Goal: Task Accomplishment & Management: Use online tool/utility

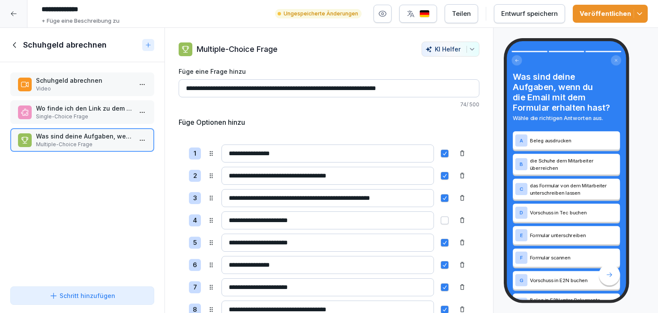
scroll to position [86, 0]
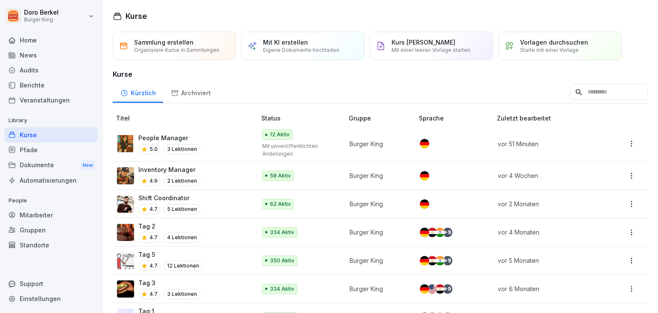
click at [153, 138] on p "People Manager" at bounding box center [169, 137] width 62 height 9
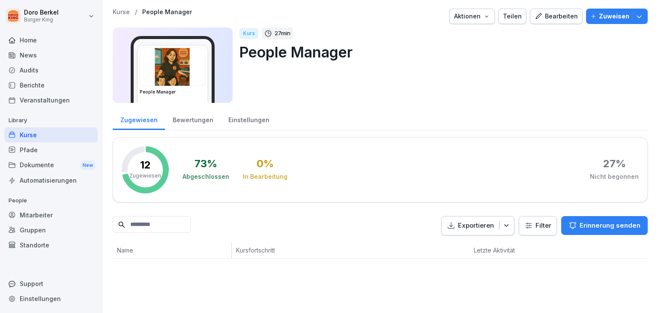
click at [549, 21] on button "Bearbeiten" at bounding box center [556, 16] width 53 height 15
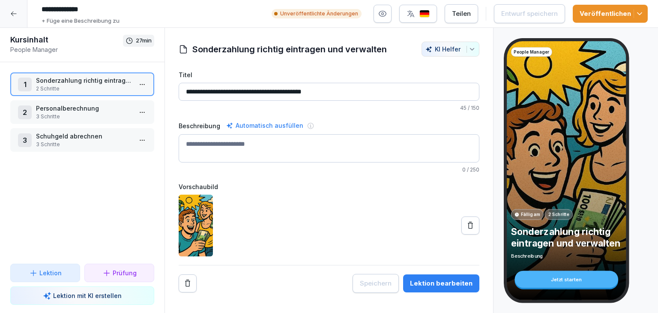
click at [51, 134] on p "Schuhgeld abrechnen" at bounding box center [84, 136] width 96 height 9
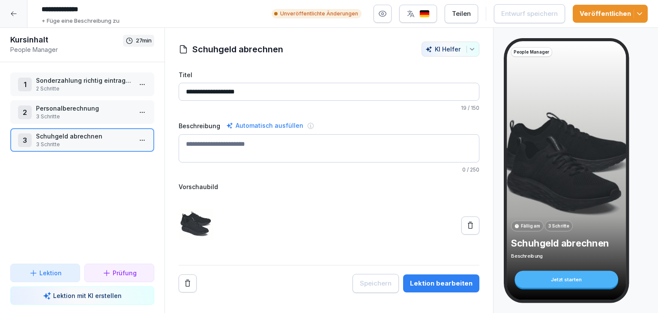
click at [430, 288] on button "Lektion bearbeiten" at bounding box center [441, 283] width 76 height 18
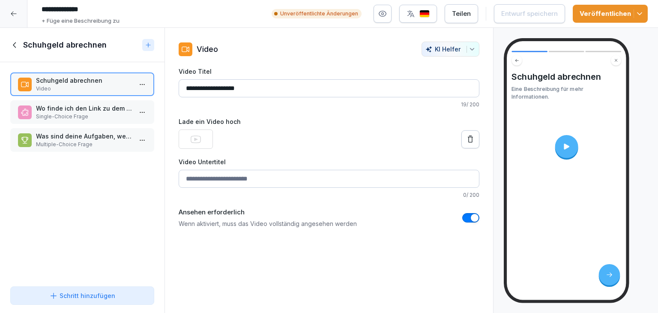
click at [69, 141] on p "Multiple-Choice Frage" at bounding box center [84, 145] width 96 height 8
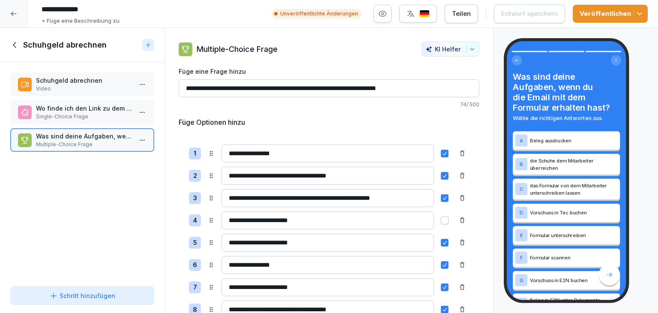
click at [641, 14] on icon "button" at bounding box center [640, 13] width 9 height 9
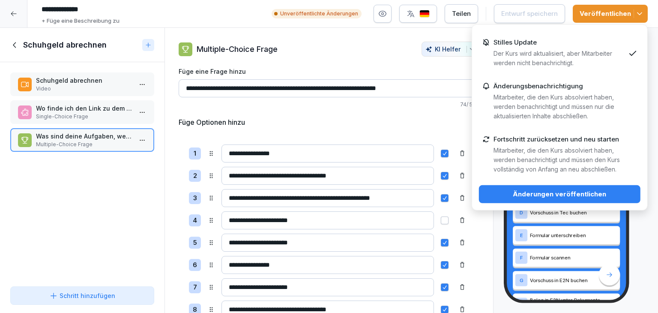
drag, startPoint x: 540, startPoint y: 192, endPoint x: 528, endPoint y: 192, distance: 11.1
click at [540, 192] on div "Änderungen veröffentlichen" at bounding box center [560, 193] width 148 height 9
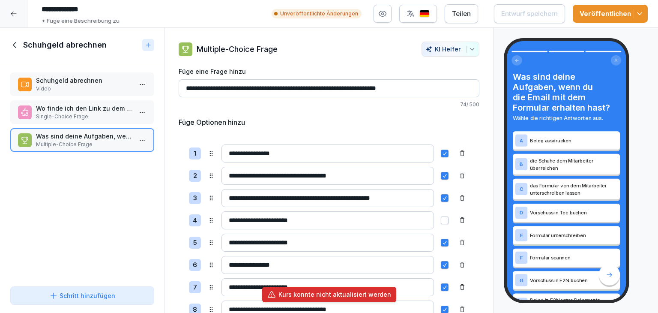
click at [15, 13] on icon at bounding box center [13, 13] width 7 height 7
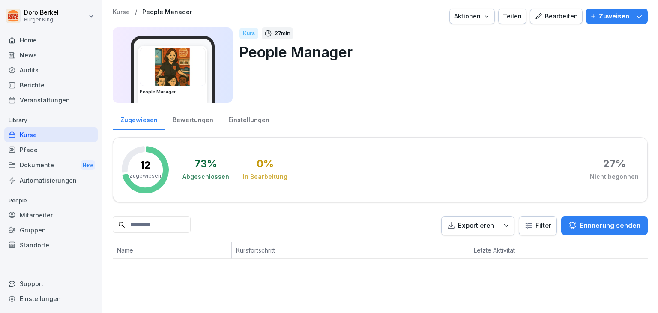
click at [554, 18] on div "Bearbeiten" at bounding box center [556, 16] width 43 height 9
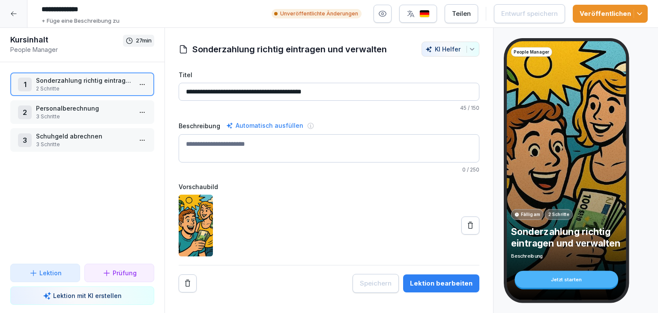
click at [639, 15] on icon "button" at bounding box center [640, 13] width 9 height 9
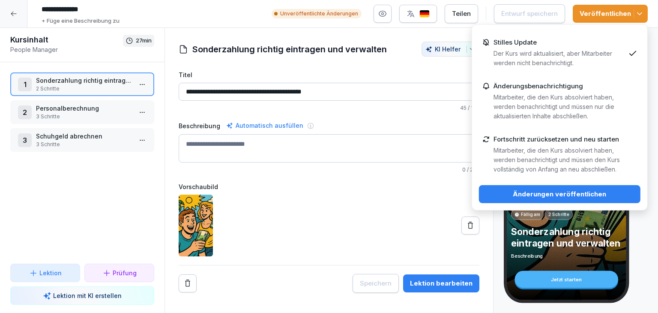
click at [549, 195] on div "Änderungen veröffentlichen" at bounding box center [560, 193] width 148 height 9
